Goal: Task Accomplishment & Management: Use online tool/utility

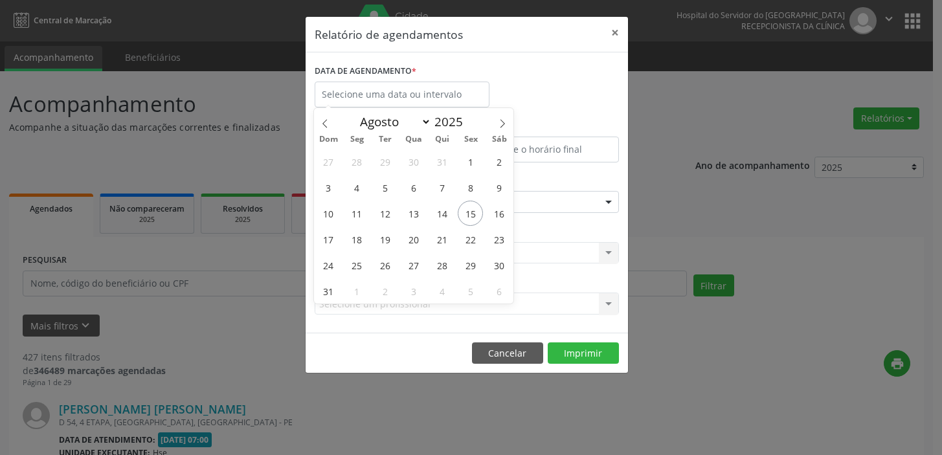
select select "7"
click at [471, 220] on span "15" at bounding box center [470, 213] width 25 height 25
type input "[DATE]"
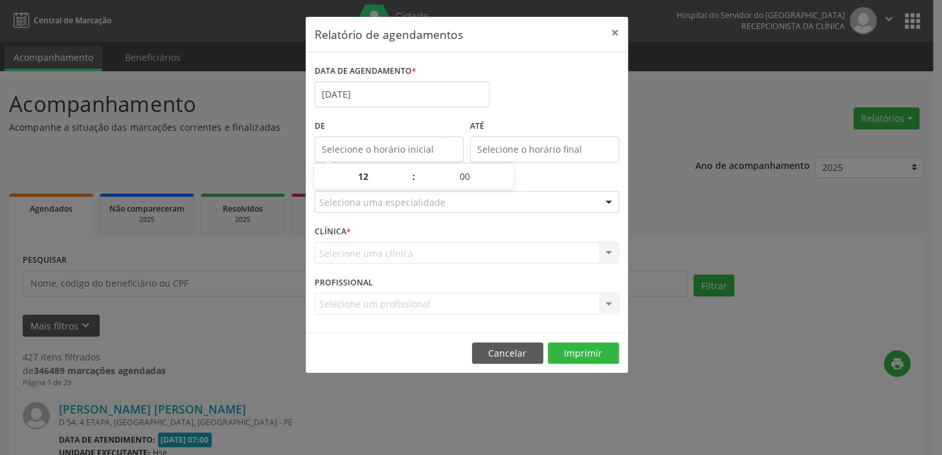
type input "12:00"
click at [431, 147] on input "12:00" at bounding box center [389, 150] width 149 height 26
click at [393, 177] on input "12" at bounding box center [363, 177] width 98 height 26
drag, startPoint x: 718, startPoint y: 207, endPoint x: 640, endPoint y: 194, distance: 79.5
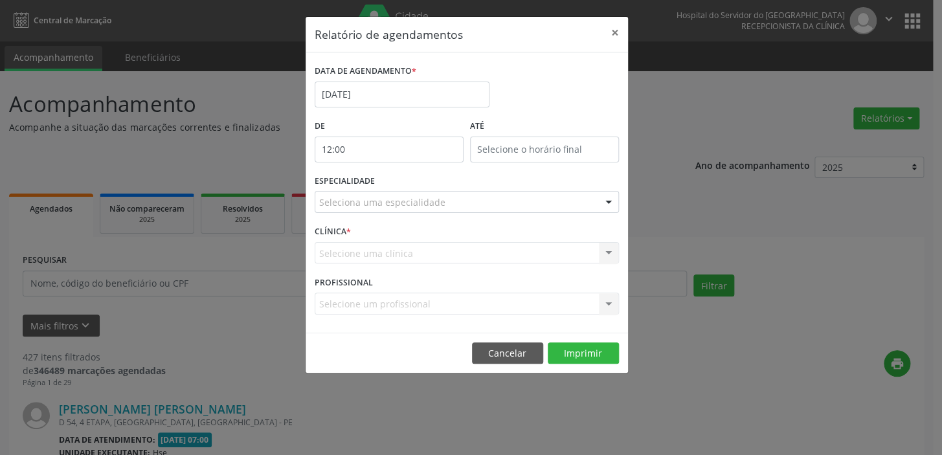
click at [714, 207] on div "Relatório de agendamentos × DATA DE AGENDAMENTO * [DATE] De 12:00 ATÉ ESPECIALI…" at bounding box center [471, 227] width 942 height 455
click at [600, 196] on div at bounding box center [608, 203] width 19 height 22
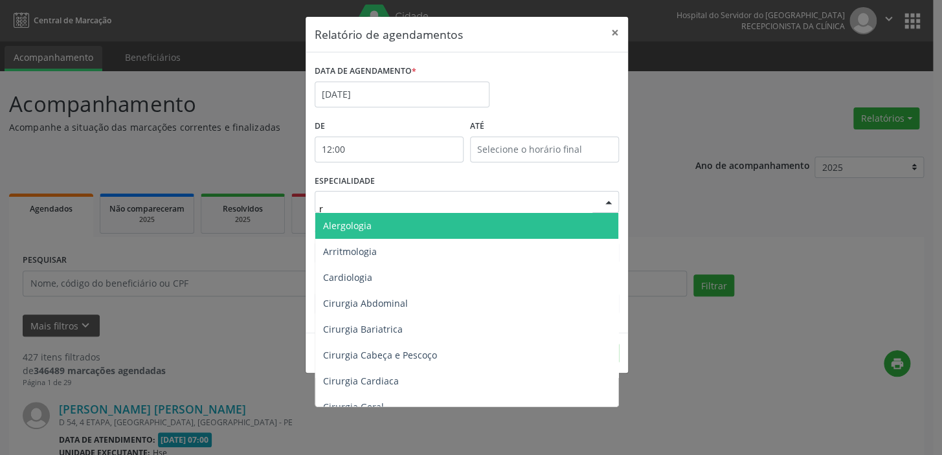
type input "re"
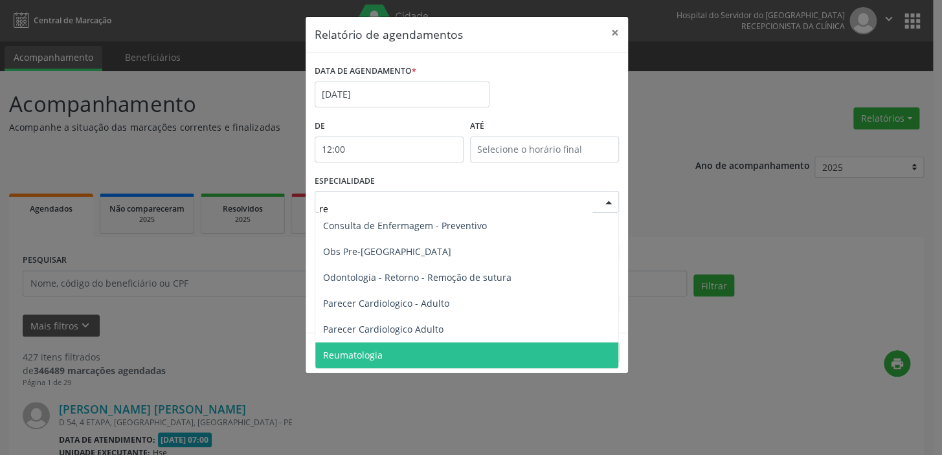
click at [387, 358] on span "Reumatologia" at bounding box center [466, 356] width 303 height 26
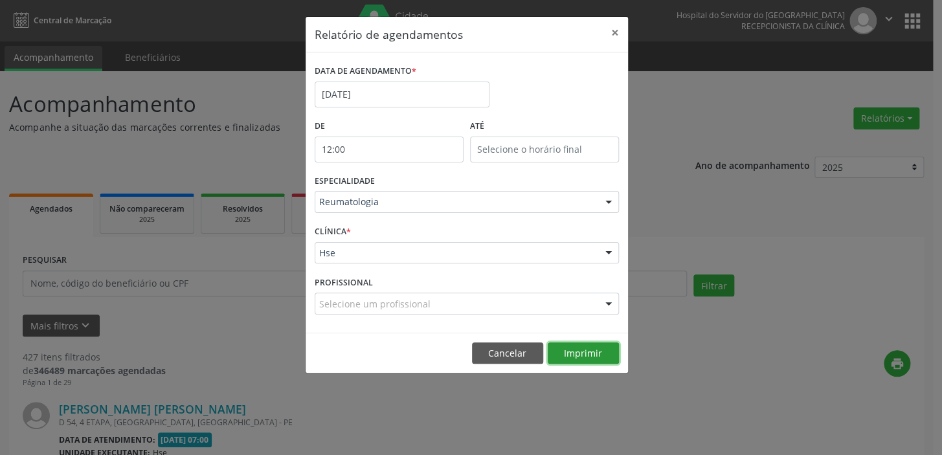
click at [573, 356] on button "Imprimir" at bounding box center [583, 354] width 71 height 22
click at [604, 201] on div at bounding box center [608, 203] width 19 height 22
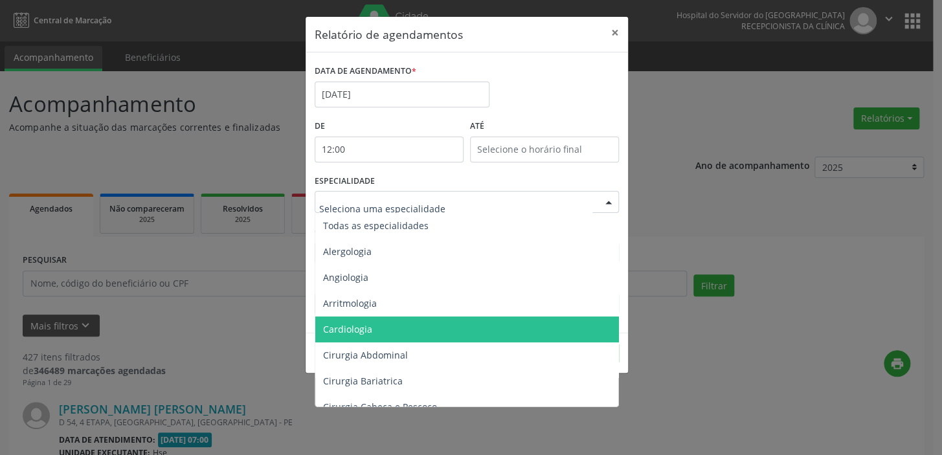
click at [380, 323] on span "Cardiologia" at bounding box center [467, 330] width 305 height 26
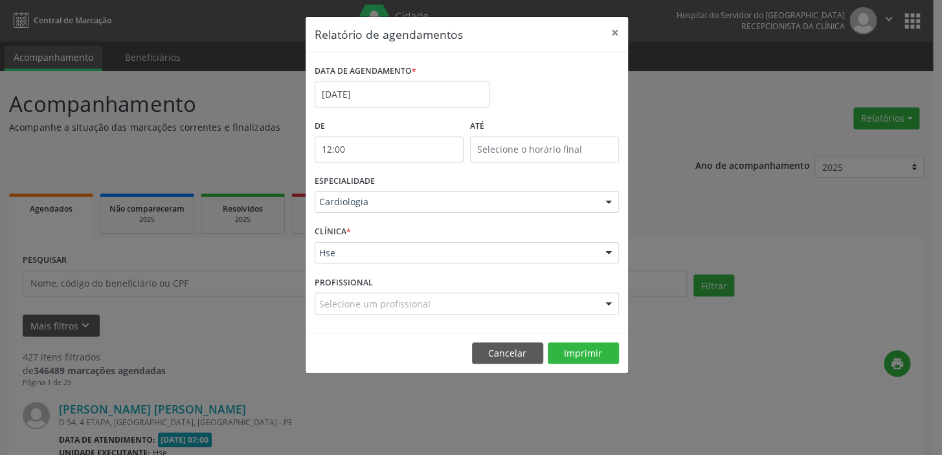
click at [608, 253] on div at bounding box center [608, 254] width 19 height 22
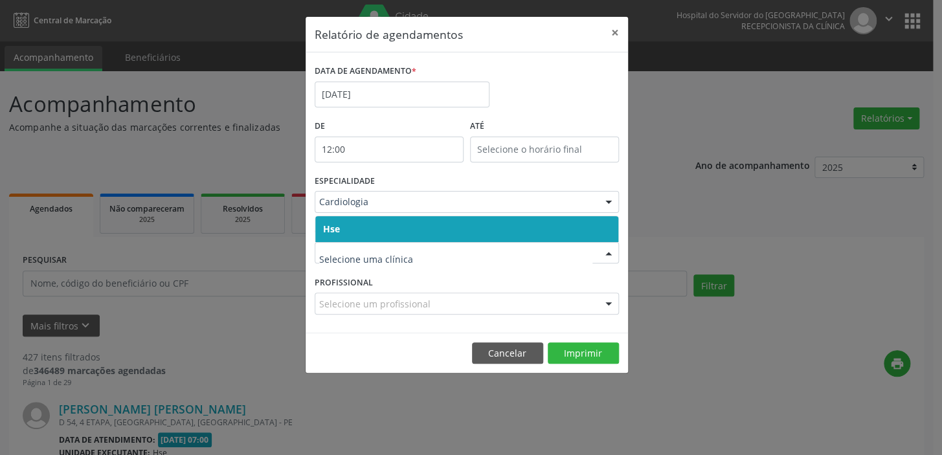
click at [603, 228] on span "Hse" at bounding box center [466, 229] width 303 height 26
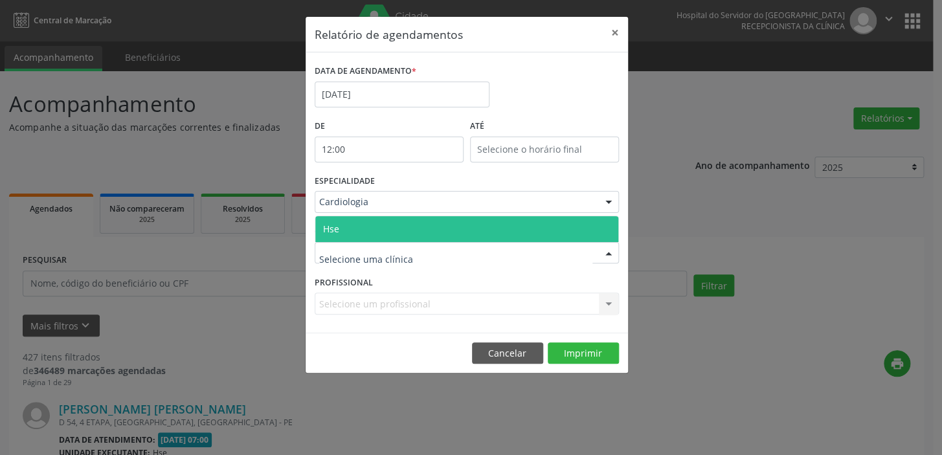
click at [606, 247] on div at bounding box center [608, 254] width 19 height 22
click at [599, 227] on span "Hse" at bounding box center [466, 229] width 303 height 26
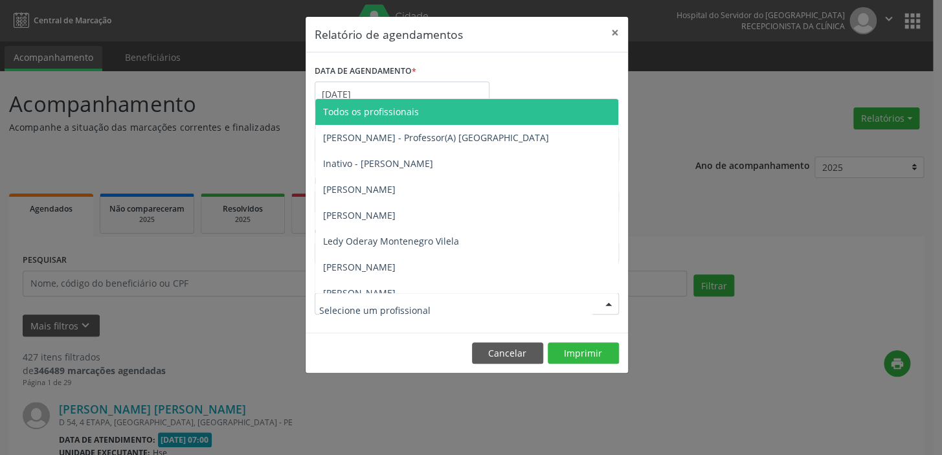
click at [513, 308] on div at bounding box center [467, 304] width 304 height 22
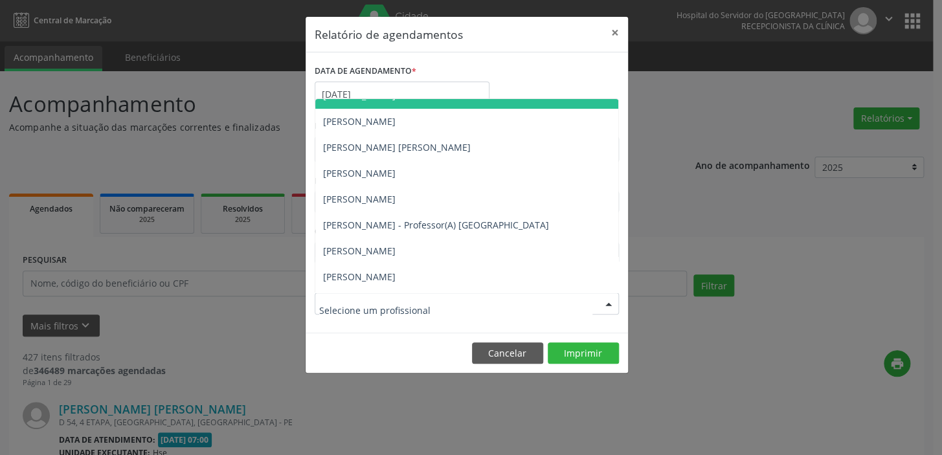
scroll to position [188, 0]
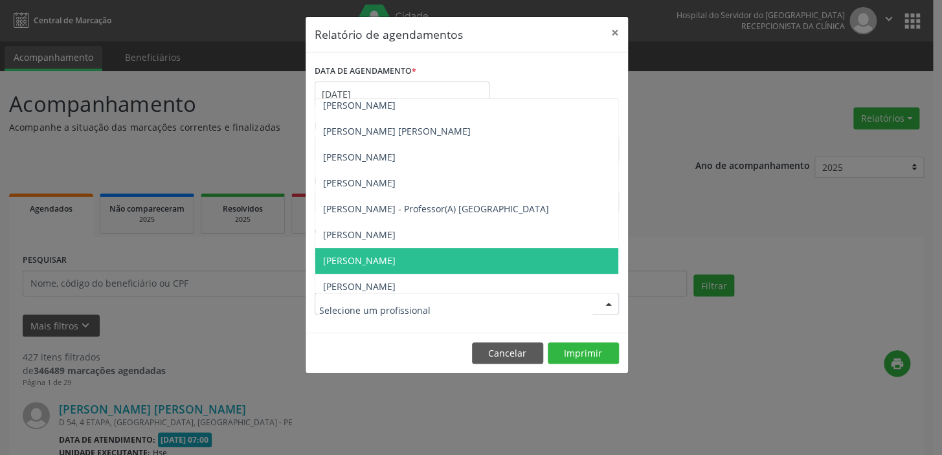
click at [396, 263] on span "[PERSON_NAME]" at bounding box center [359, 261] width 73 height 12
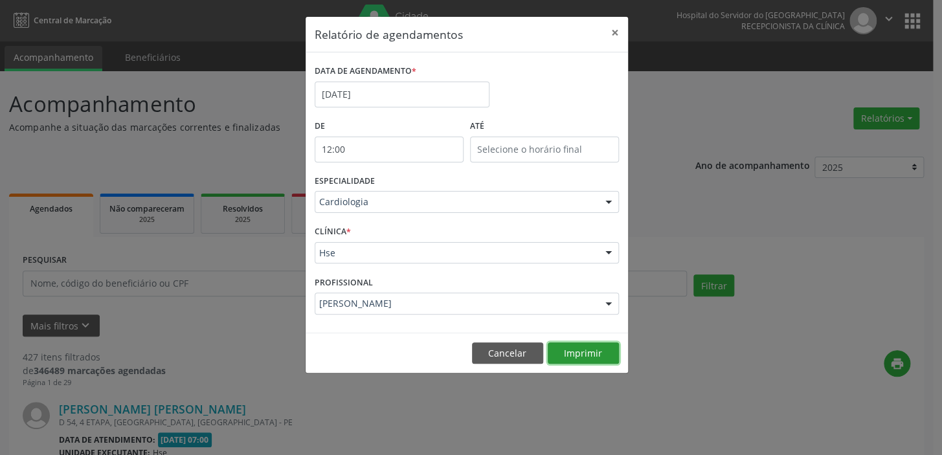
click at [593, 345] on button "Imprimir" at bounding box center [583, 354] width 71 height 22
